Goal: Entertainment & Leisure: Consume media (video, audio)

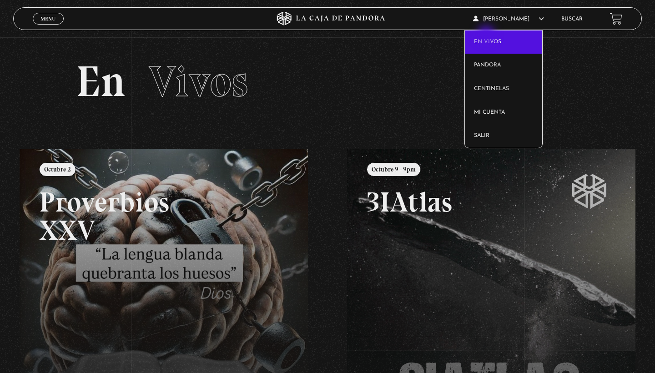
click at [487, 35] on link "En vivos" at bounding box center [504, 42] width 78 height 24
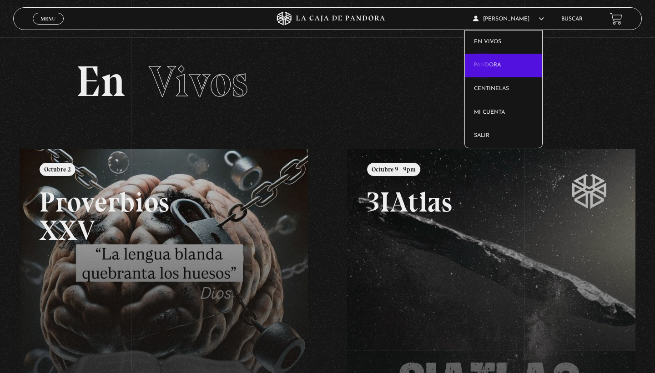
click at [482, 66] on link "Pandora" at bounding box center [504, 66] width 78 height 24
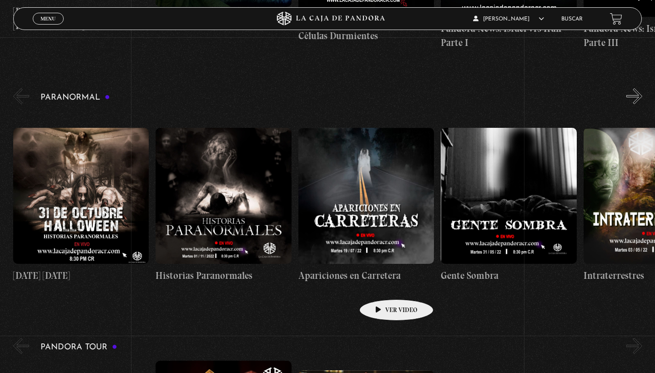
scroll to position [380, 0]
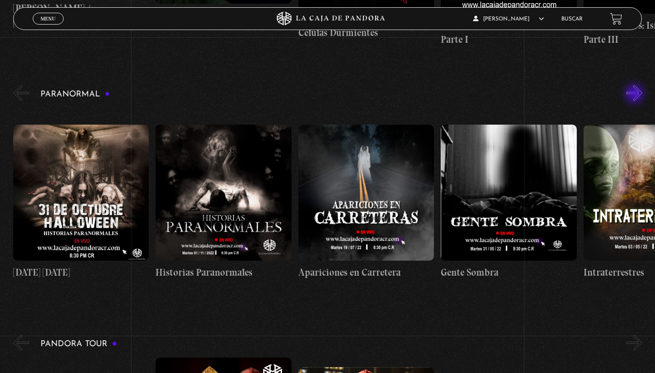
click at [635, 95] on button "»" at bounding box center [634, 93] width 16 height 16
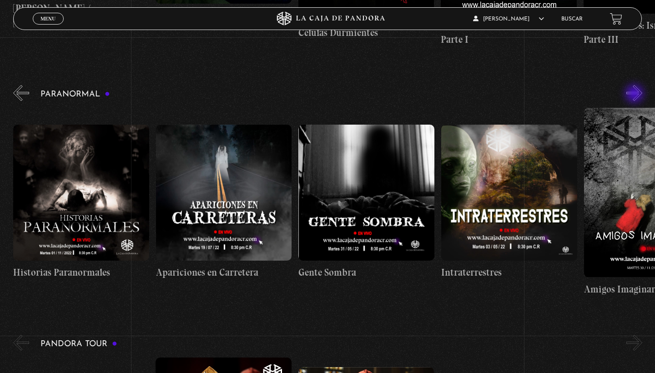
click at [635, 95] on button "»" at bounding box center [634, 93] width 16 height 16
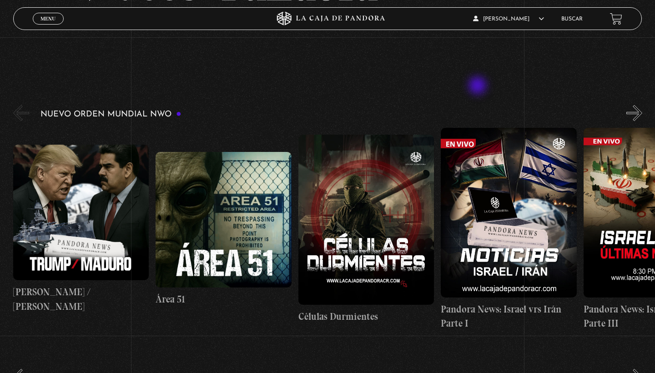
scroll to position [97, 0]
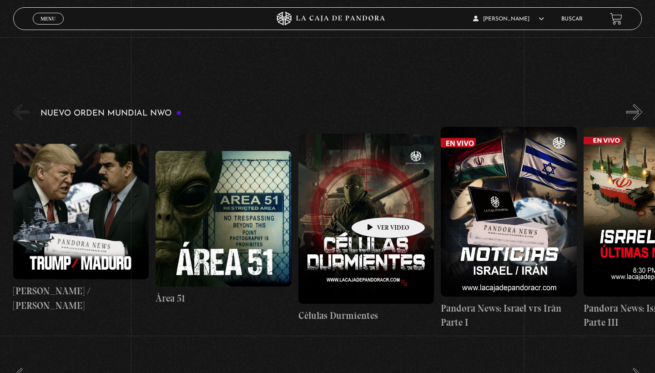
click at [374, 203] on figure at bounding box center [366, 219] width 136 height 170
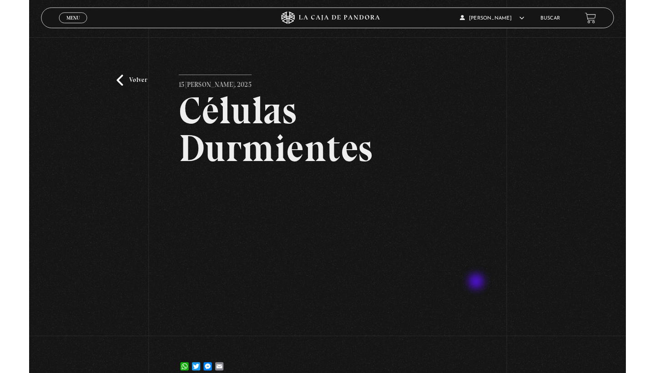
scroll to position [57, 0]
